Goal: Information Seeking & Learning: Learn about a topic

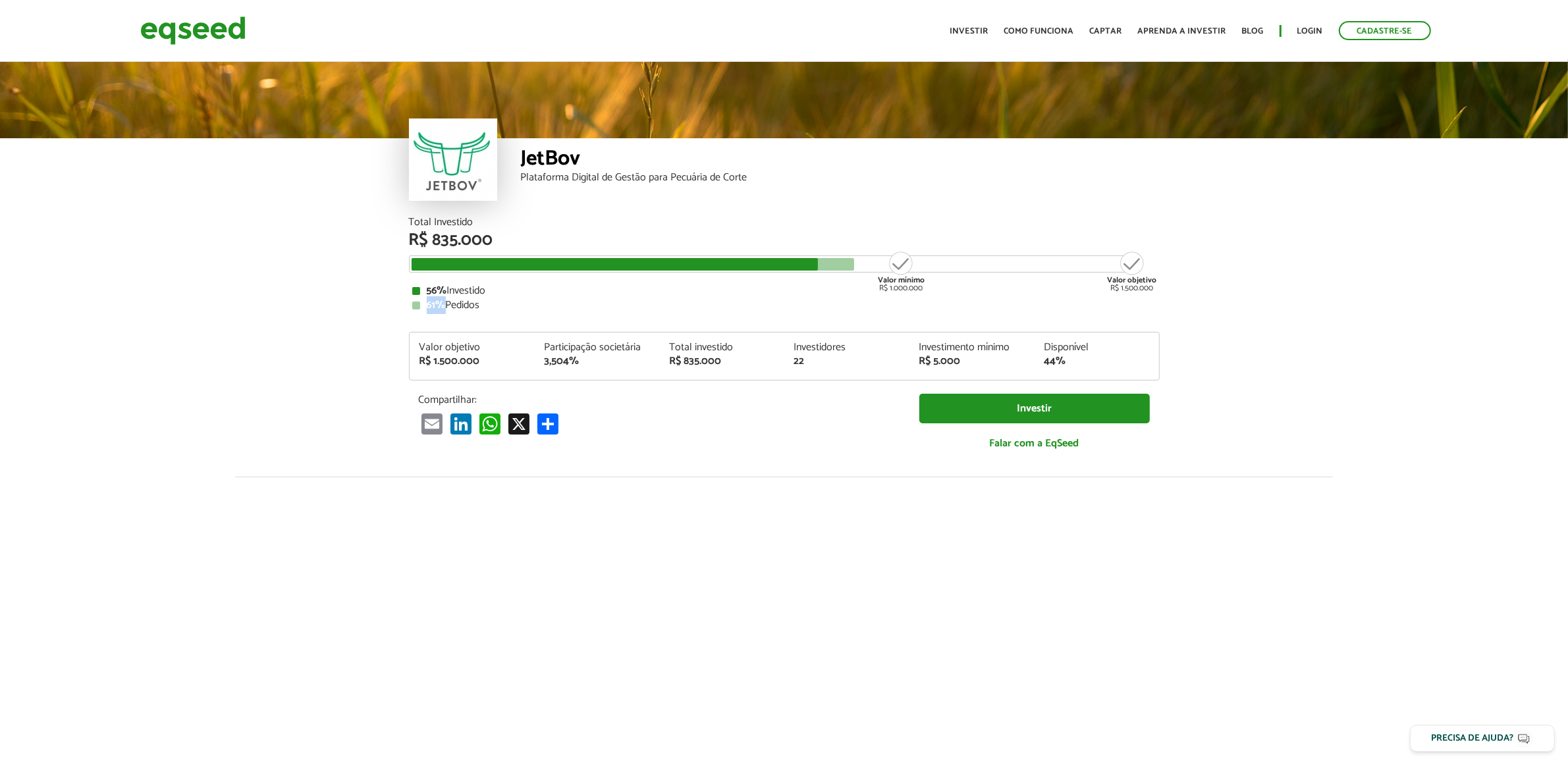
drag, startPoint x: 426, startPoint y: 305, endPoint x: 442, endPoint y: 310, distance: 16.8
click at [442, 310] on strong "61%" at bounding box center [436, 305] width 19 height 18
click at [528, 320] on div "Total Investido R$ 835.000 Valor mínimo R$ 1.000.000 Valor objetivo R$ 1.500.00…" at bounding box center [784, 340] width 751 height 246
drag, startPoint x: 521, startPoint y: 143, endPoint x: 804, endPoint y: 185, distance: 286.1
click at [804, 185] on div "JetBov Plataforma Digital de Gestão para Pecuária de Corte" at bounding box center [841, 178] width 639 height 79
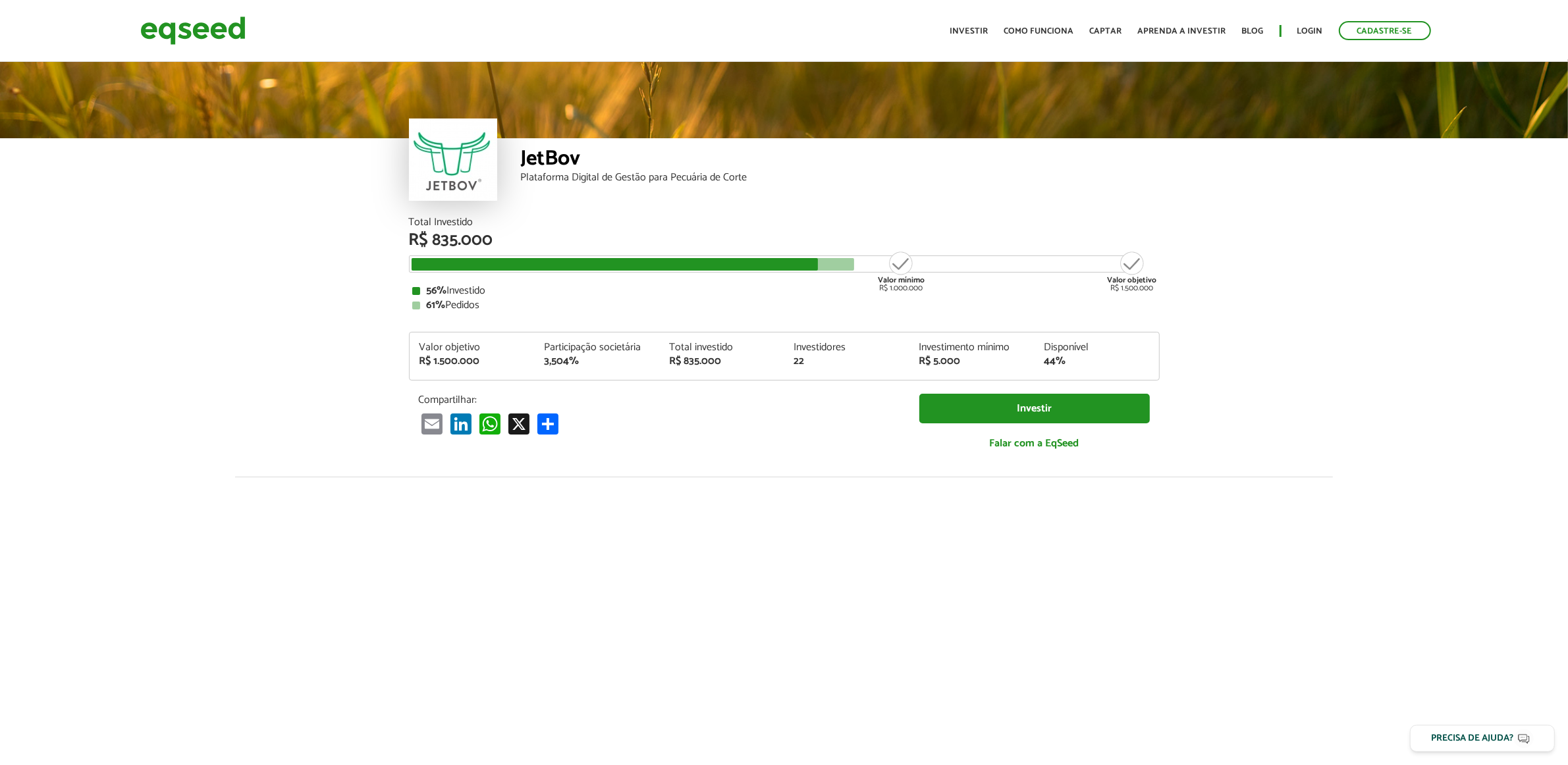
click at [400, 246] on div "Total Investido R$ 835.000 Valor mínimo R$ 1.000.000 Valor objetivo R$ 1.500.00…" at bounding box center [785, 347] width 771 height 259
drag, startPoint x: 452, startPoint y: 248, endPoint x: 518, endPoint y: 249, distance: 66.0
click at [518, 249] on div "Total Investido R$ 835.000 Valor mínimo R$ 1.000.000 Valor objetivo R$ 1.500.00…" at bounding box center [784, 264] width 751 height 93
drag, startPoint x: 423, startPoint y: 234, endPoint x: 504, endPoint y: 209, distance: 84.8
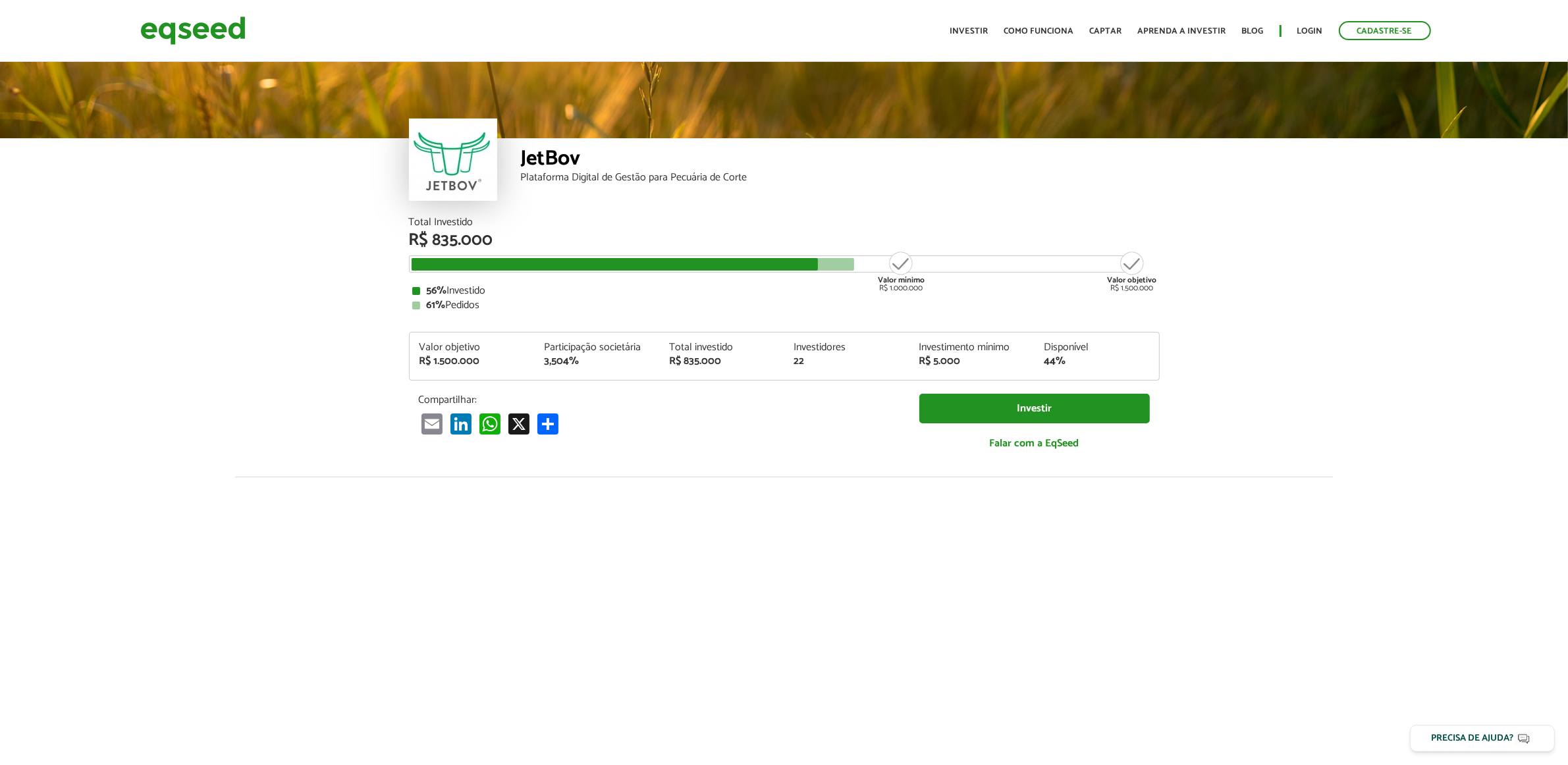
click at [502, 216] on article "JetBov Plataforma Digital de Gestão para Pecuária de Corte Total Investido R$ 8…" at bounding box center [784, 493] width 1568 height 867
